Goal: Navigation & Orientation: Go to known website

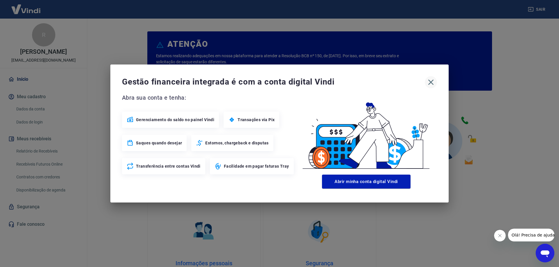
click at [429, 80] on icon "button" at bounding box center [430, 82] width 9 height 9
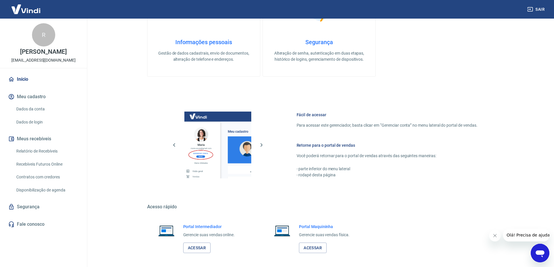
scroll to position [246, 0]
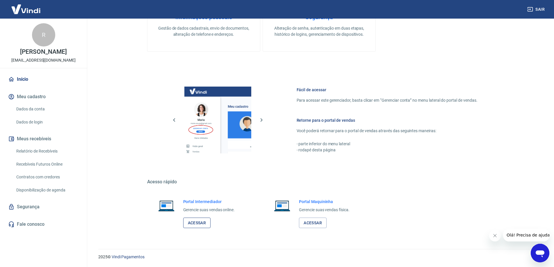
click at [195, 223] on link "Acessar" at bounding box center [197, 223] width 28 height 11
